Goal: Transaction & Acquisition: Book appointment/travel/reservation

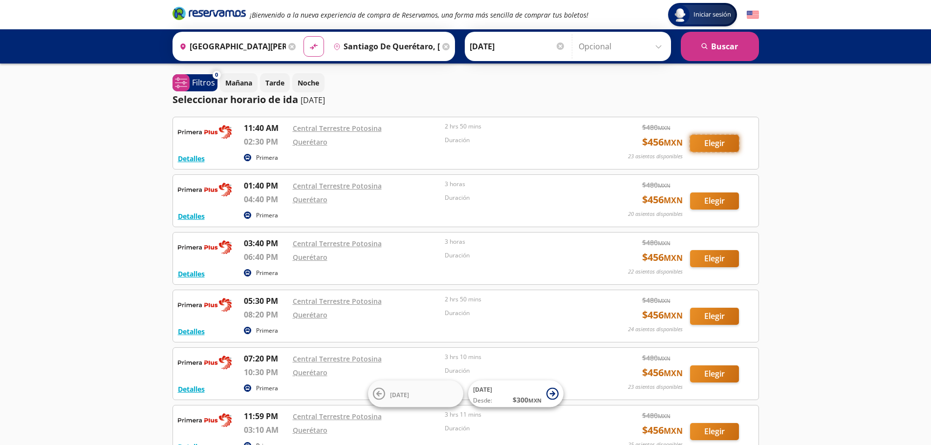
click at [714, 143] on button "Elegir" at bounding box center [714, 143] width 49 height 17
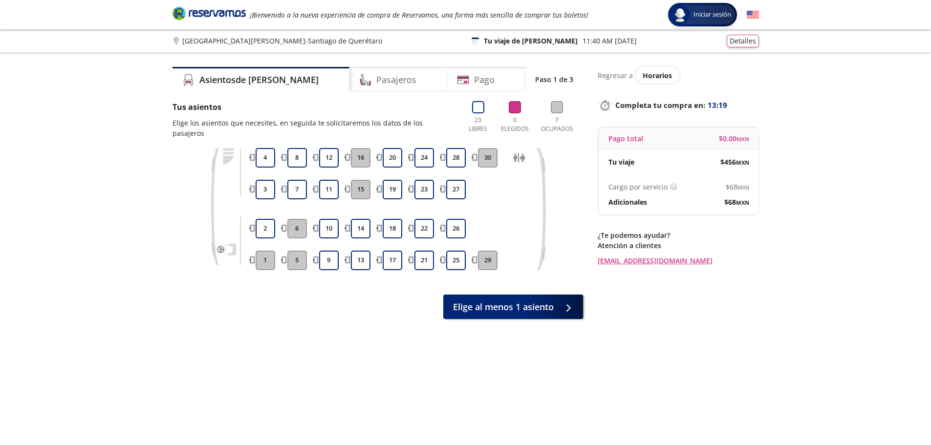
click at [295, 328] on div "Asientos de [PERSON_NAME] Pago Paso 1 de 3 Tus asientos Elige los asientos que …" at bounding box center [378, 256] width 411 height 378
click at [361, 251] on button "13" at bounding box center [361, 261] width 20 height 20
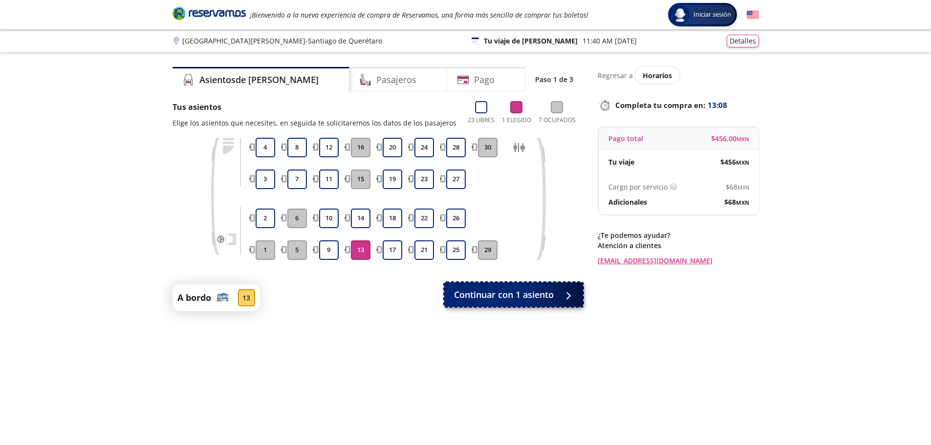
click at [478, 294] on span "Continuar con 1 asiento" at bounding box center [504, 294] width 100 height 13
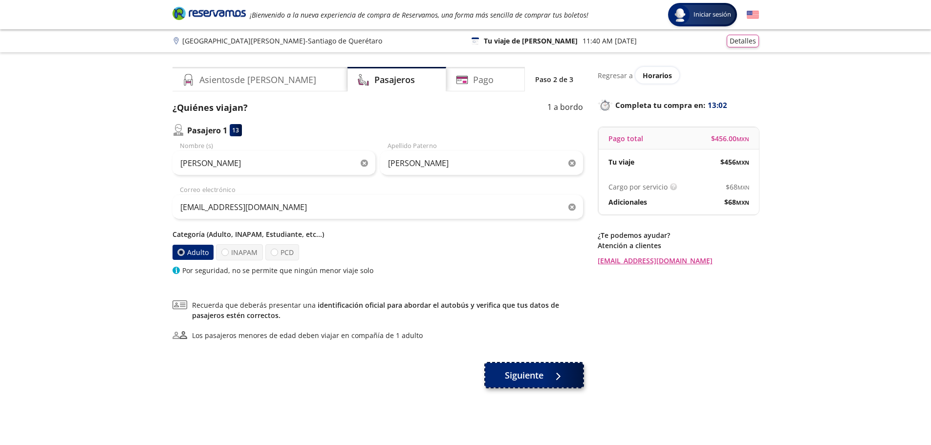
click at [514, 375] on span "Siguiente" at bounding box center [524, 375] width 39 height 13
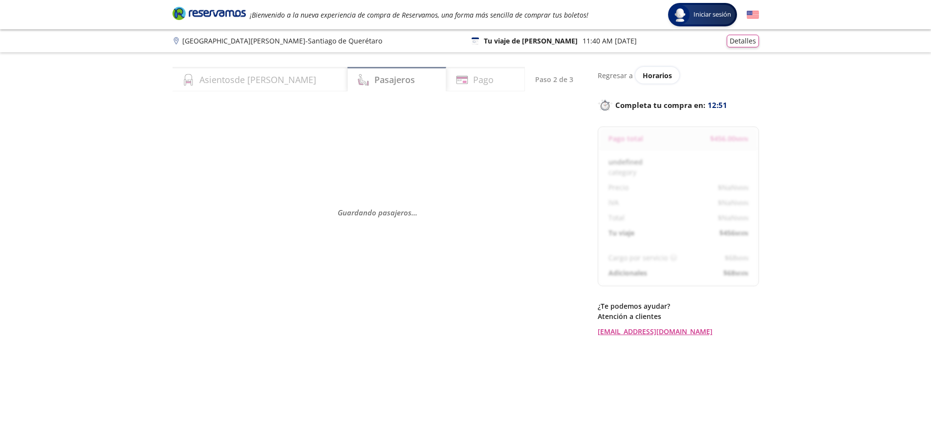
select select "MX"
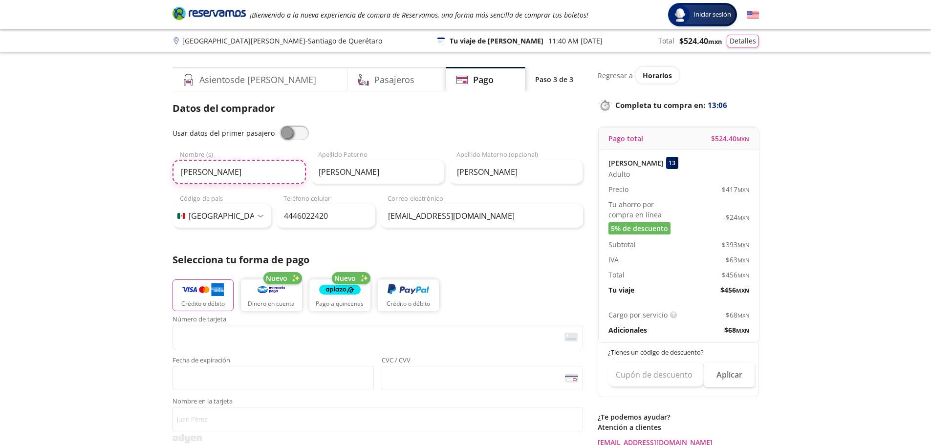
drag, startPoint x: 269, startPoint y: 174, endPoint x: 155, endPoint y: 170, distance: 114.0
click at [155, 170] on div "Group 9 Created with Sketch. Pago [GEOGRAPHIC_DATA][PERSON_NAME] - [GEOGRAPHIC_…" at bounding box center [465, 405] width 931 height 810
type input "[PERSON_NAME]"
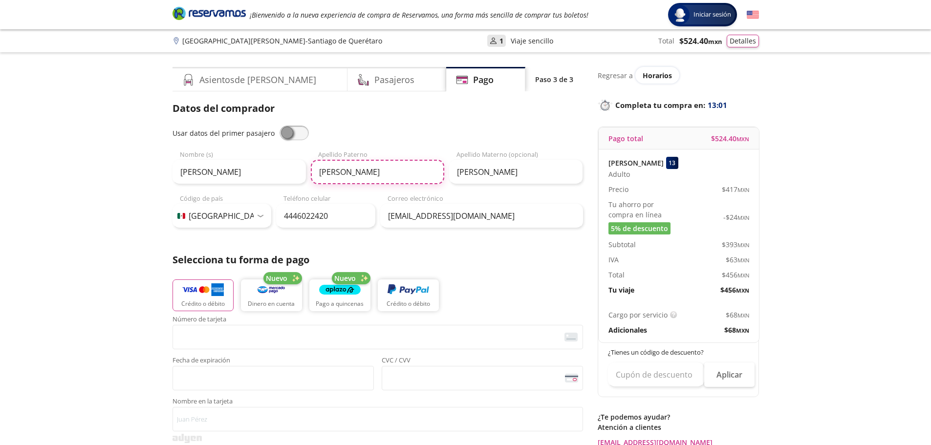
type input "[PERSON_NAME]"
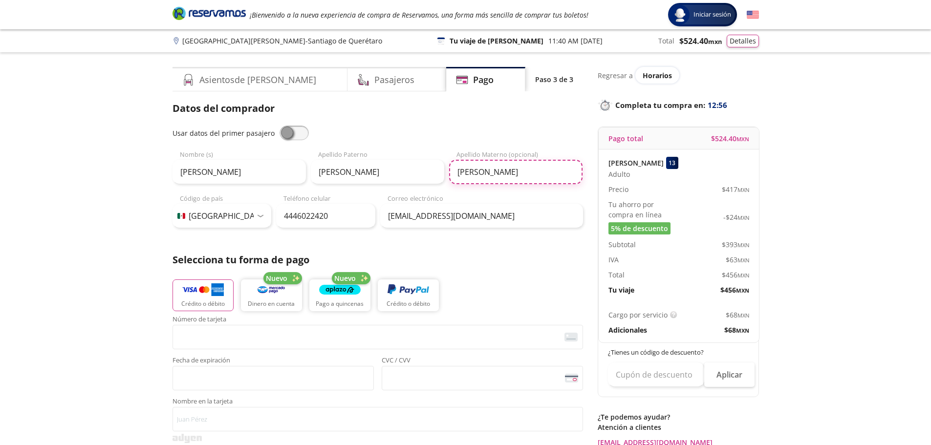
type input "[PERSON_NAME]"
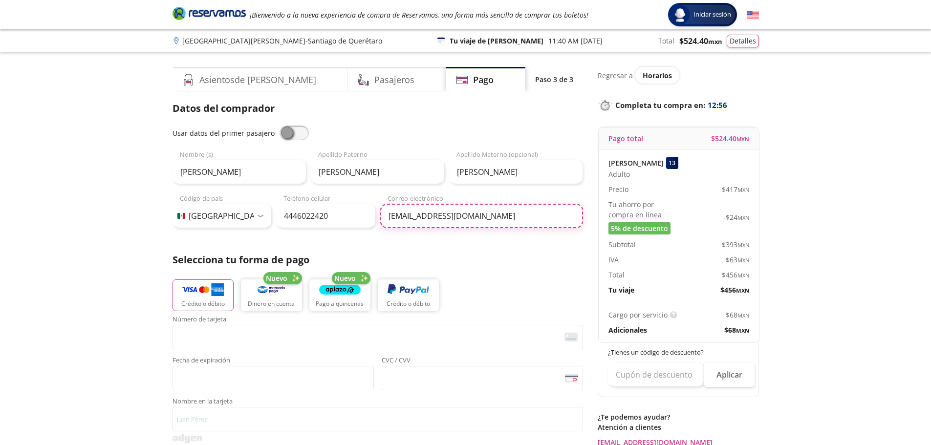
drag, startPoint x: 511, startPoint y: 219, endPoint x: 373, endPoint y: 215, distance: 137.4
click at [373, 215] on div "Código de país [GEOGRAPHIC_DATA] +1 [GEOGRAPHIC_DATA] +52 [GEOGRAPHIC_DATA] +57…" at bounding box center [378, 211] width 411 height 34
type input "[EMAIL_ADDRESS][DOMAIN_NAME]"
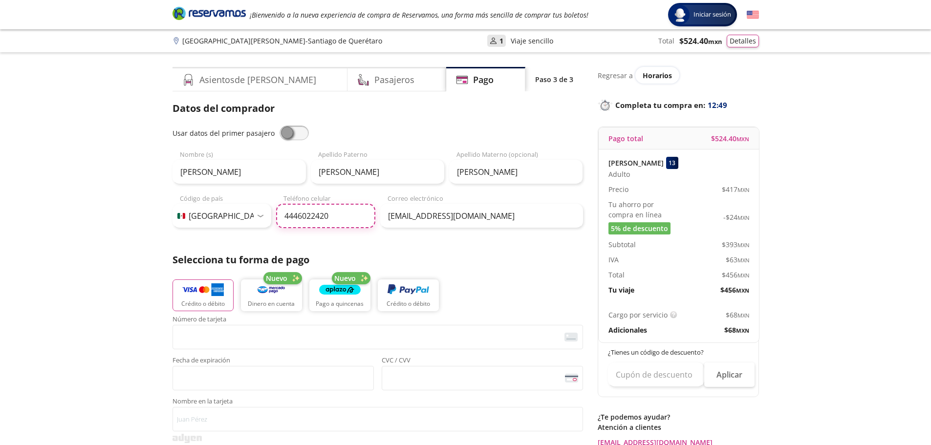
drag, startPoint x: 337, startPoint y: 214, endPoint x: 231, endPoint y: 208, distance: 106.2
click at [231, 208] on div "Código de país [GEOGRAPHIC_DATA] +1 [GEOGRAPHIC_DATA] +52 [GEOGRAPHIC_DATA] +57…" at bounding box center [274, 211] width 203 height 34
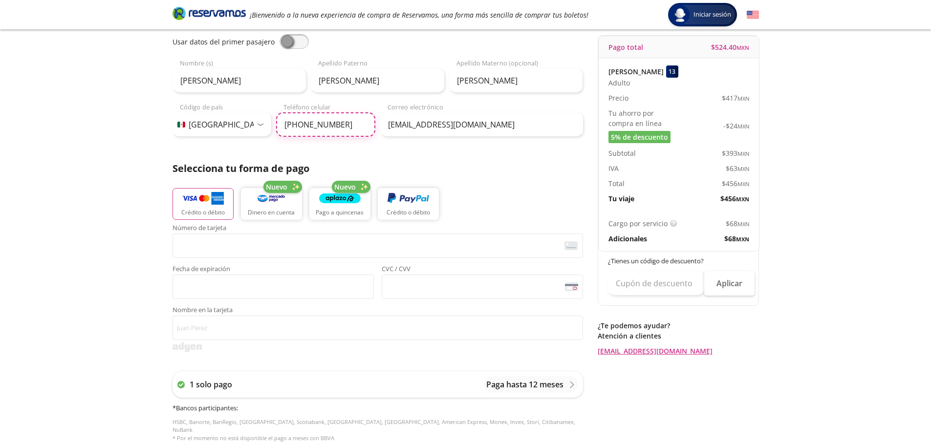
scroll to position [98, 0]
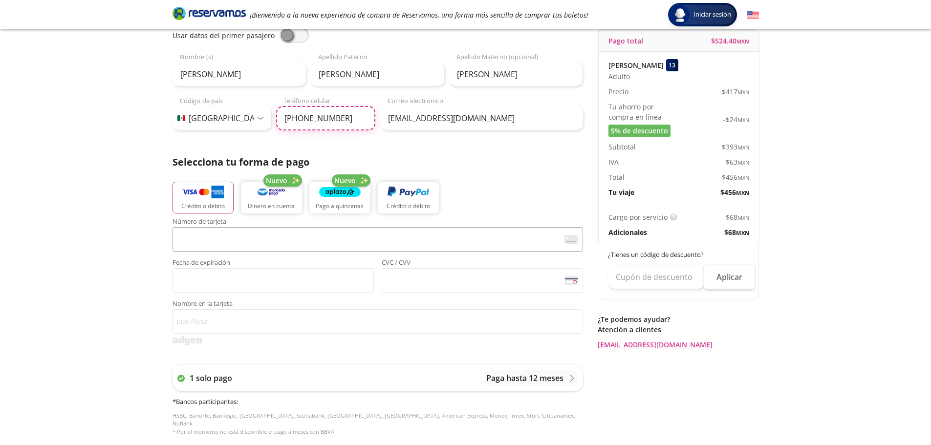
type input "[PHONE_NUMBER]"
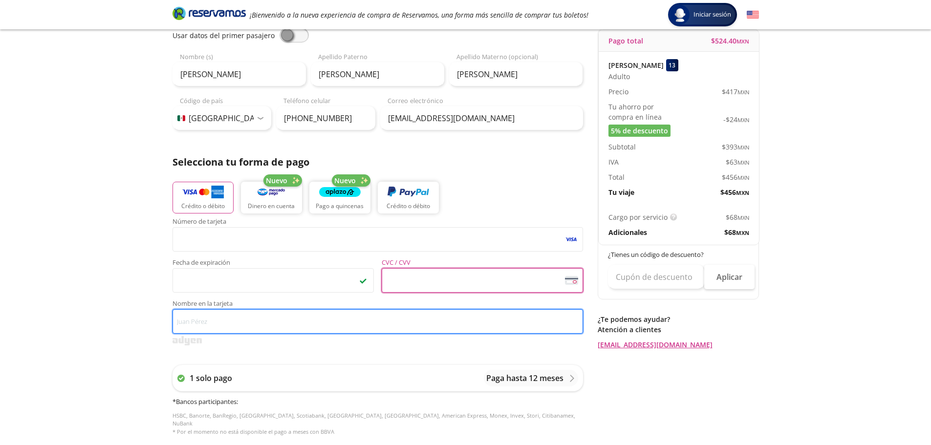
click at [229, 325] on input "Nombre en la tarjeta" at bounding box center [378, 321] width 411 height 24
type input "[PERSON_NAME]"
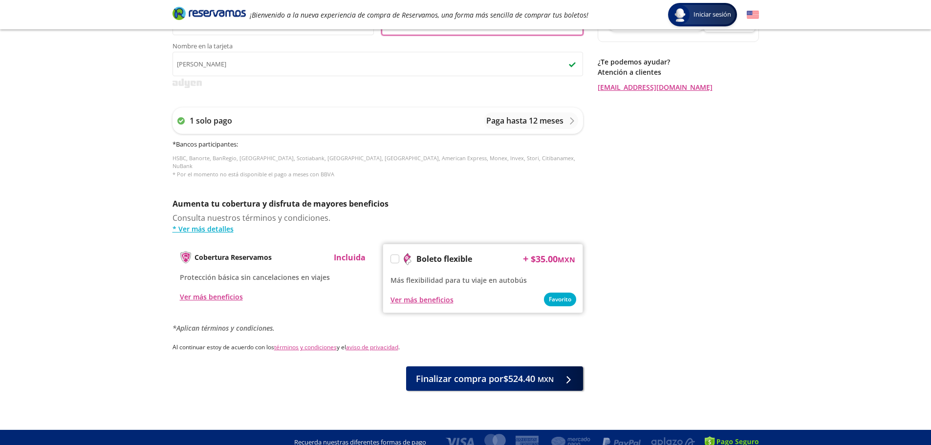
scroll to position [357, 0]
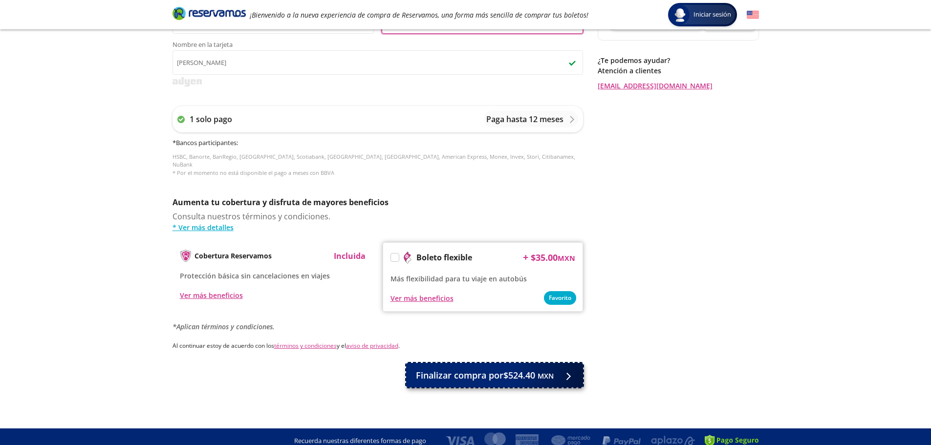
click at [471, 371] on span "Finalizar compra por $524.40 MXN" at bounding box center [485, 375] width 138 height 13
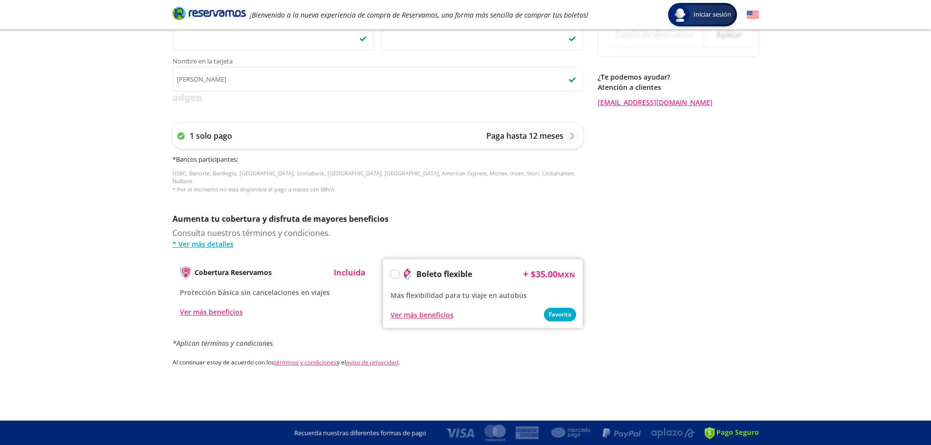
scroll to position [0, 0]
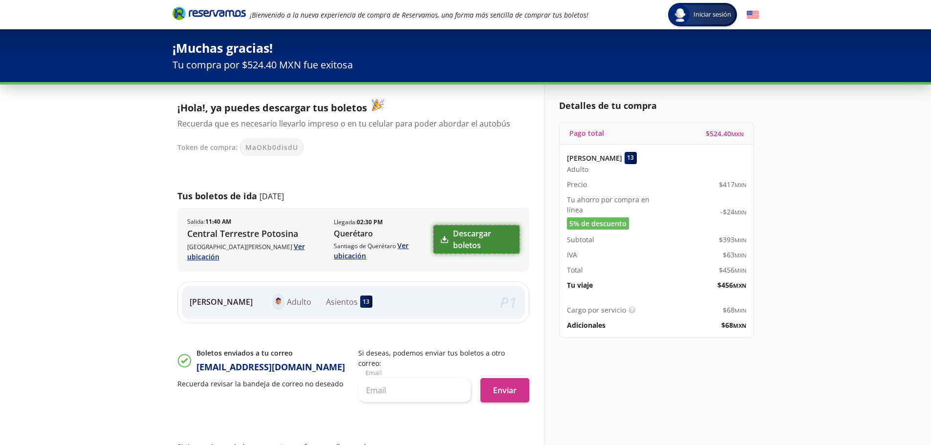
click at [488, 228] on link "Descargar boletos" at bounding box center [476, 239] width 86 height 28
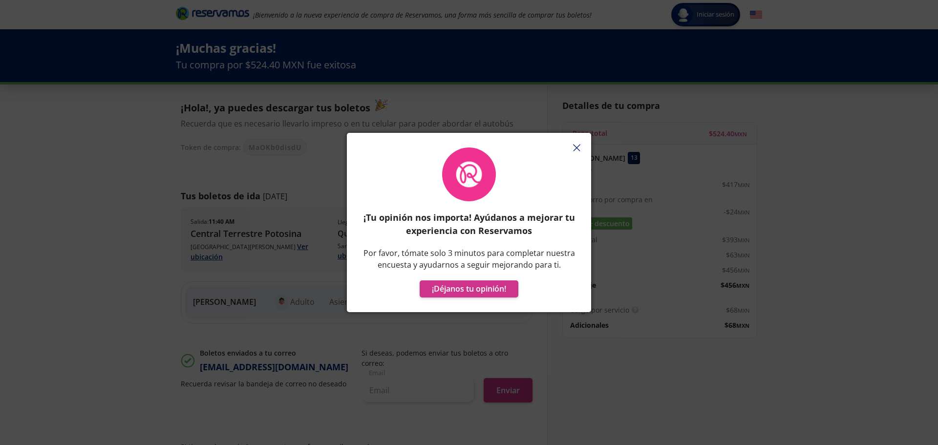
click at [577, 147] on icon "button" at bounding box center [576, 147] width 7 height 7
